Goal: Complete application form

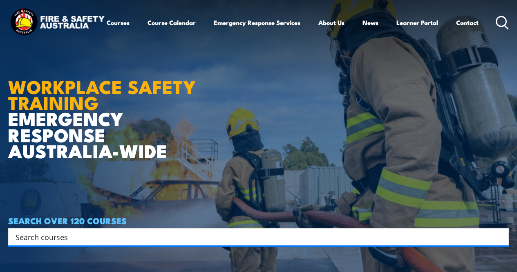
click at [517, 22] on html "Courses Course Calendar Emergency Response Services Services Overview Emergency…" at bounding box center [258, 136] width 517 height 272
click at [456, 32] on link "Contact" at bounding box center [467, 23] width 22 height 20
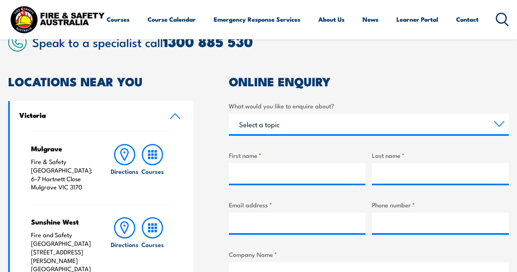
scroll to position [213, 0]
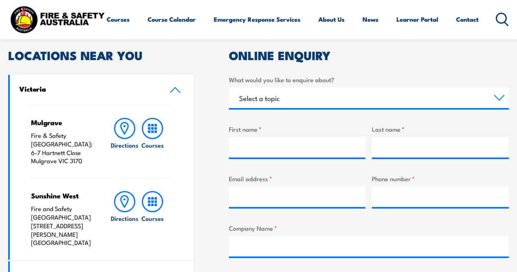
drag, startPoint x: 521, startPoint y: 22, endPoint x: 523, endPoint y: 80, distance: 57.6
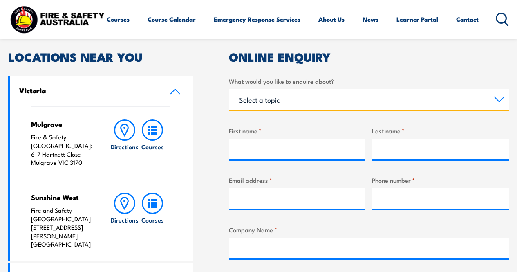
click at [497, 100] on select "Select a topic Training Emergency Response Services General Enquiry" at bounding box center [369, 99] width 280 height 20
select select "General Enquiry"
click at [229, 89] on select "Select a topic Training Emergency Response Services General Enquiry" at bounding box center [369, 99] width 280 height 20
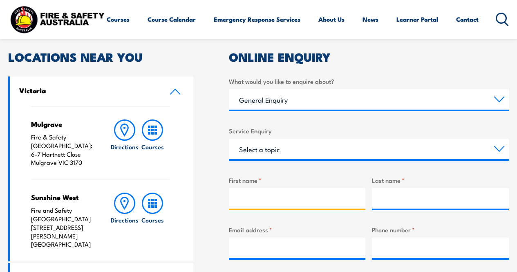
click at [261, 197] on input "First name *" at bounding box center [297, 198] width 137 height 20
type input "Adam"
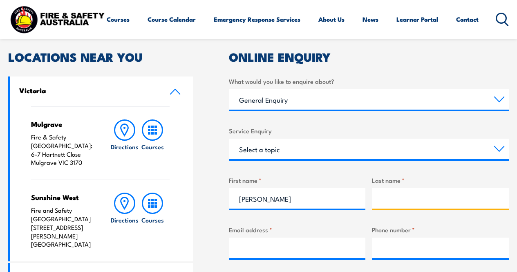
click at [393, 199] on input "Last name *" at bounding box center [440, 198] width 137 height 20
type input "Poultney"
click at [282, 251] on input "Email address *" at bounding box center [297, 247] width 137 height 20
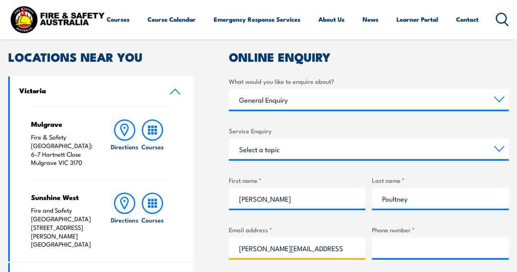
type input "adam.j.poultney@gmail.com"
click at [389, 244] on input "Phone number *" at bounding box center [440, 247] width 137 height 20
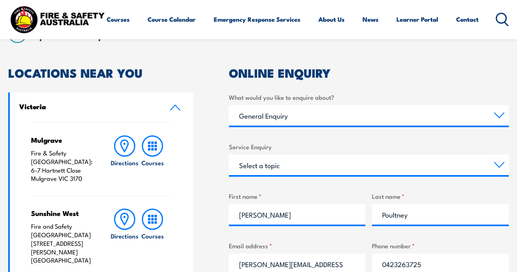
scroll to position [207, 0]
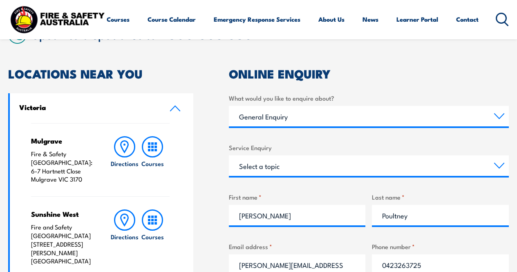
type input "0423263725"
click at [173, 108] on icon at bounding box center [175, 108] width 11 height 7
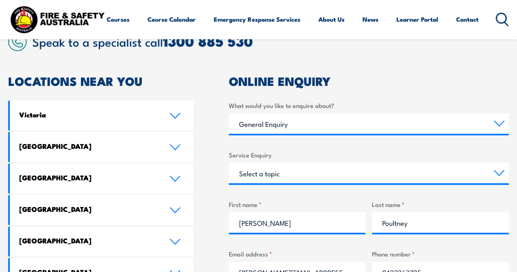
scroll to position [190, 0]
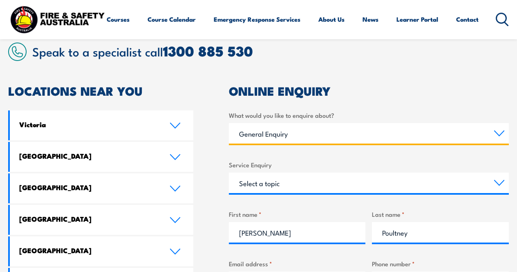
click at [493, 133] on select "Select a topic Training Emergency Response Services General Enquiry" at bounding box center [369, 133] width 280 height 20
select select "Training"
click at [229, 123] on select "Select a topic Training Emergency Response Services General Enquiry" at bounding box center [369, 133] width 280 height 20
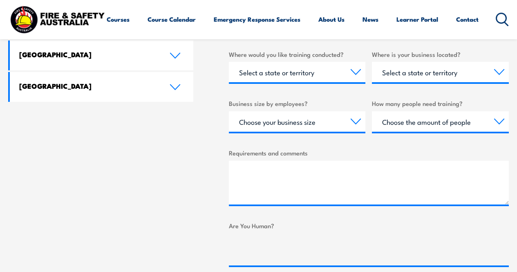
scroll to position [448, 0]
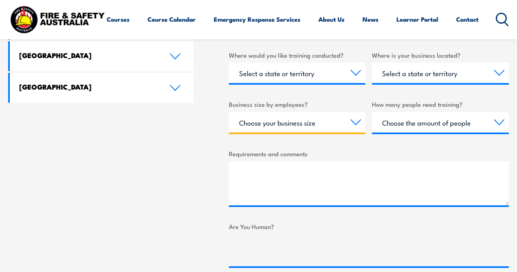
click at [355, 122] on select "Choose your business size 1 to 19 20 to 199 200+" at bounding box center [297, 122] width 137 height 20
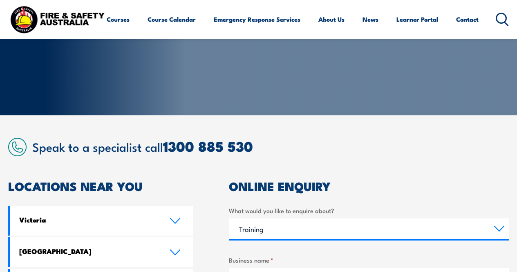
scroll to position [94, 0]
